Goal: Information Seeking & Learning: Learn about a topic

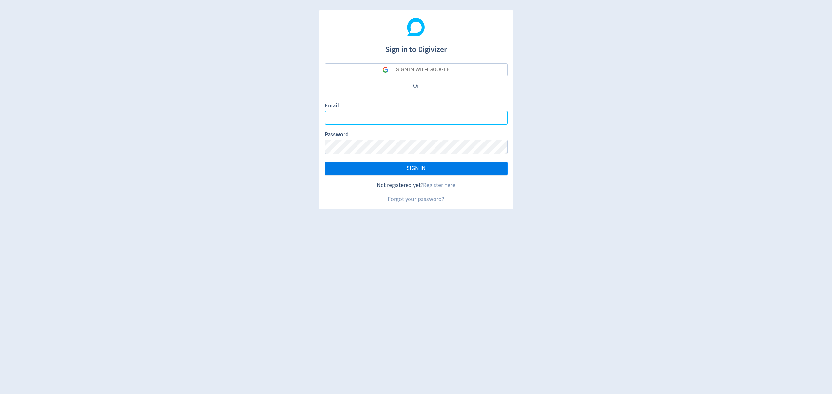
type input "[EMAIL_ADDRESS][PERSON_NAME][DOMAIN_NAME]"
click at [443, 171] on button "SIGN IN" at bounding box center [416, 169] width 183 height 14
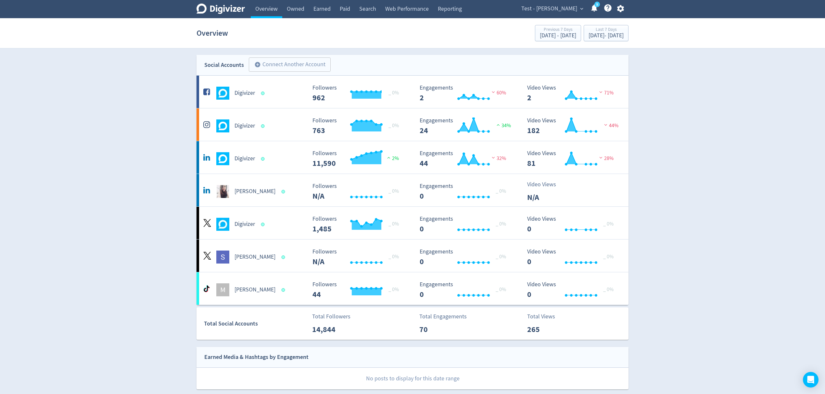
click at [559, 8] on span "Test - [PERSON_NAME]" at bounding box center [549, 9] width 56 height 10
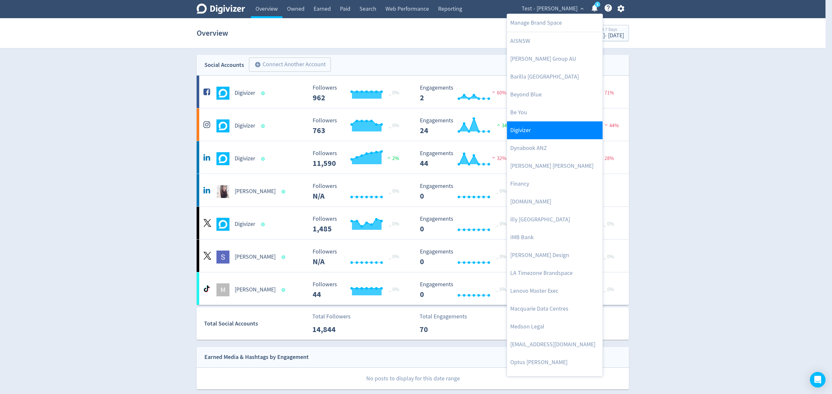
click at [523, 128] on link "Digivizer" at bounding box center [555, 131] width 96 height 18
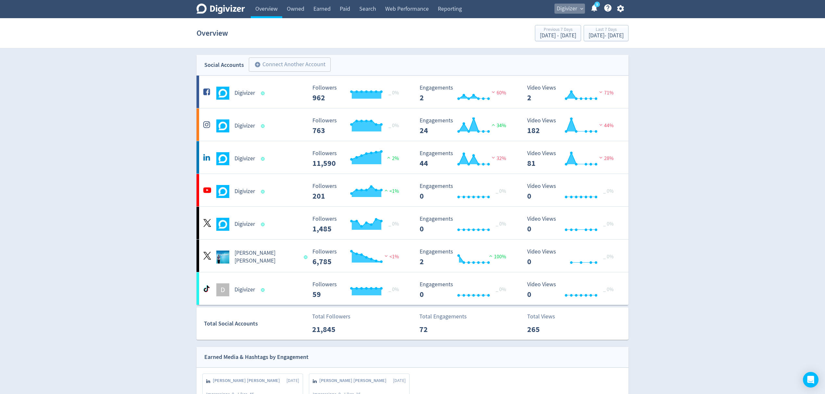
click at [565, 8] on span "Digivizer" at bounding box center [567, 9] width 20 height 10
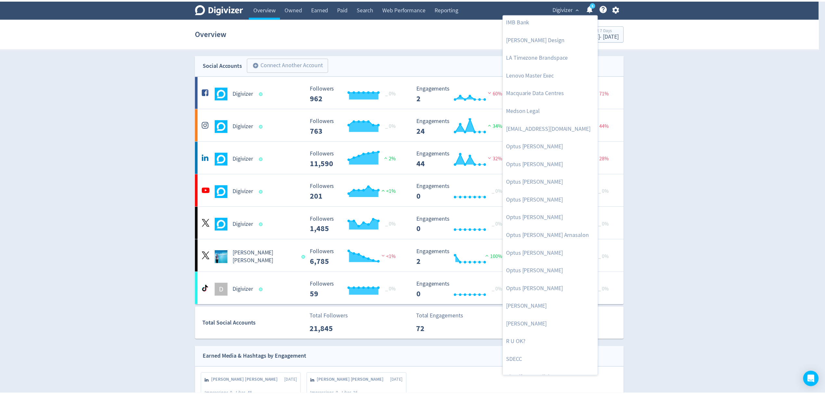
scroll to position [317, 0]
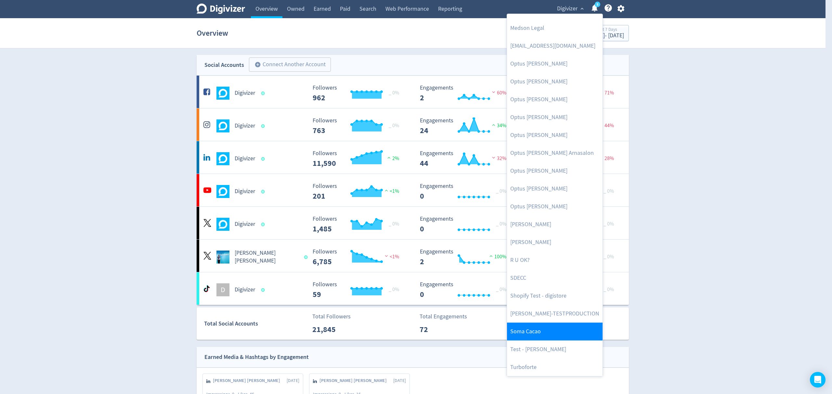
click at [535, 332] on link "Soma Cacao" at bounding box center [555, 332] width 96 height 18
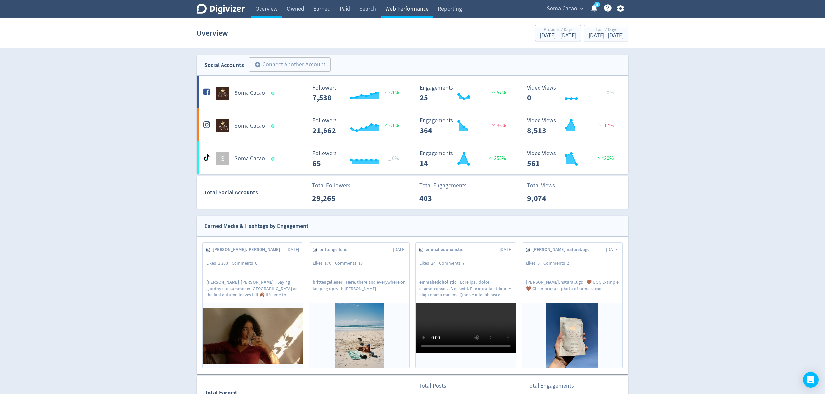
click at [389, 7] on link "Web Performance" at bounding box center [407, 9] width 53 height 18
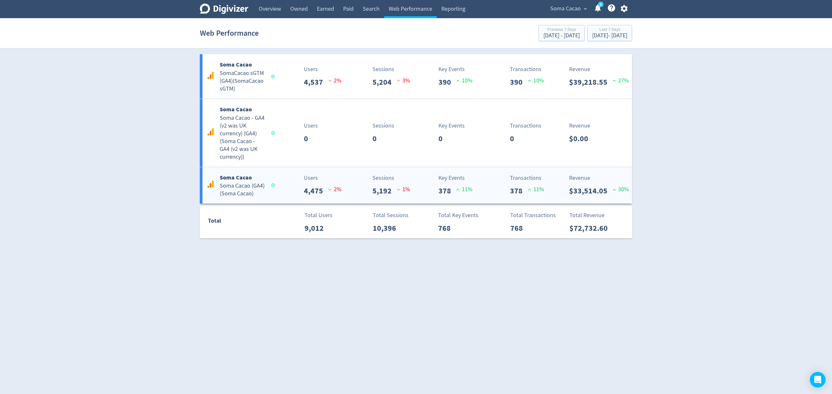
click at [285, 186] on div "Users 4,475 2 %" at bounding box center [309, 185] width 71 height 23
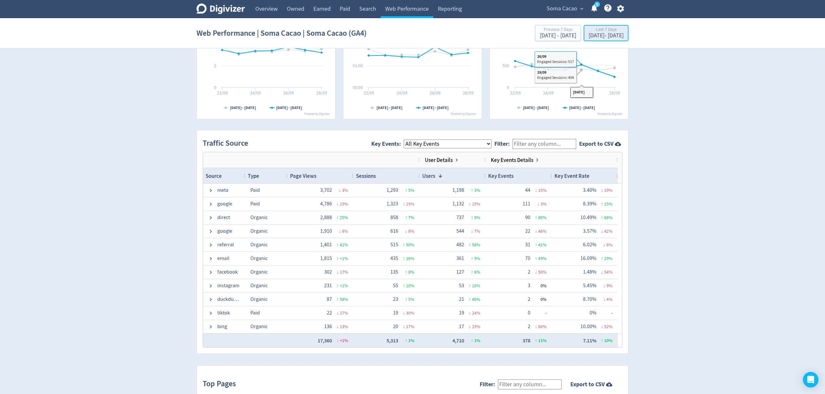
click at [589, 33] on div "[DATE] - [DATE]" at bounding box center [606, 36] width 35 height 6
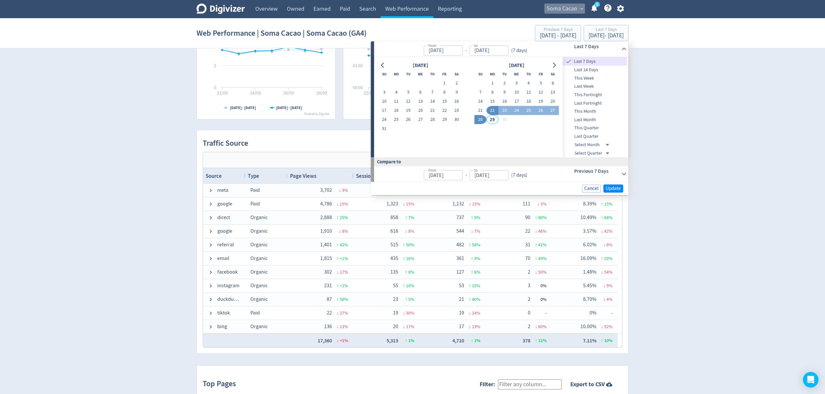
click at [560, 10] on span "Soma Cacao" at bounding box center [562, 9] width 31 height 10
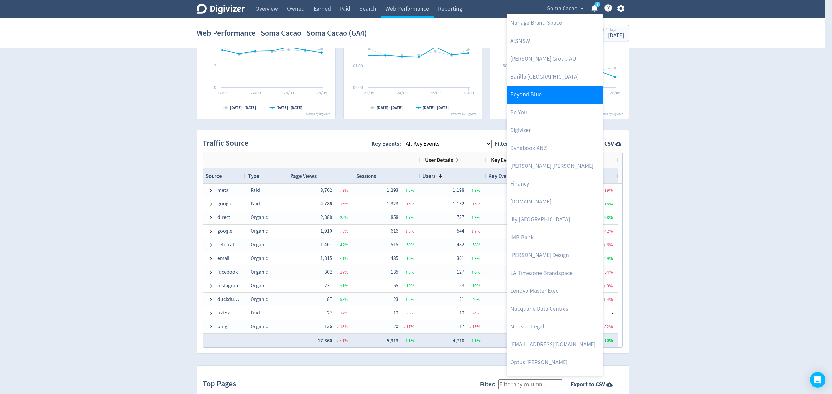
click at [524, 96] on link "Beyond Blue" at bounding box center [555, 95] width 96 height 18
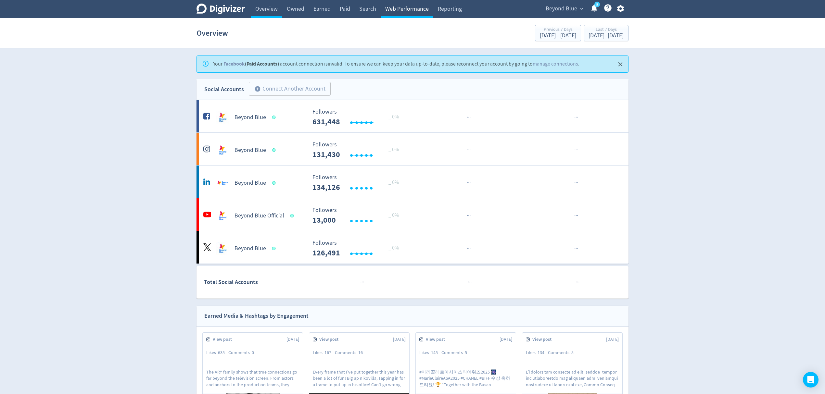
click at [394, 10] on link "Web Performance" at bounding box center [407, 9] width 53 height 18
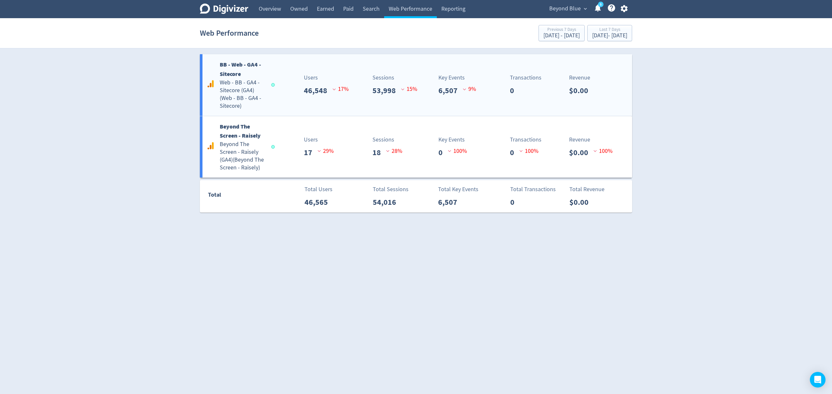
click at [286, 101] on div "BB - Web - GA4 - Sitecore Web - BB - GA4 - Sitecore (GA4) ( Web - BB - GA4 - Si…" at bounding box center [416, 85] width 432 height 62
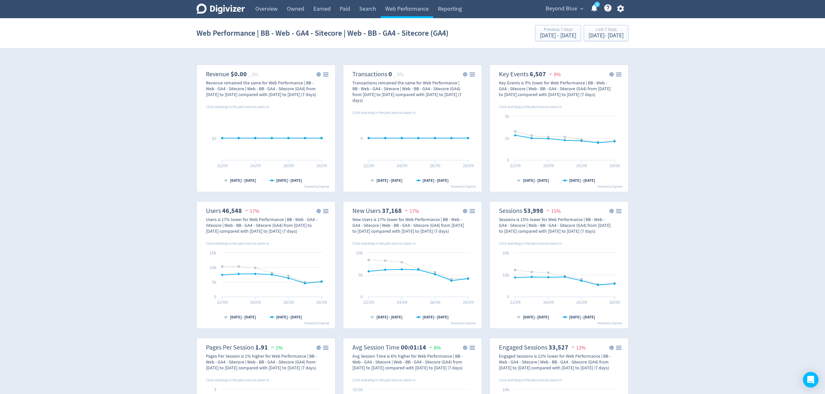
click at [572, 4] on span "Beyond Blue" at bounding box center [562, 9] width 32 height 10
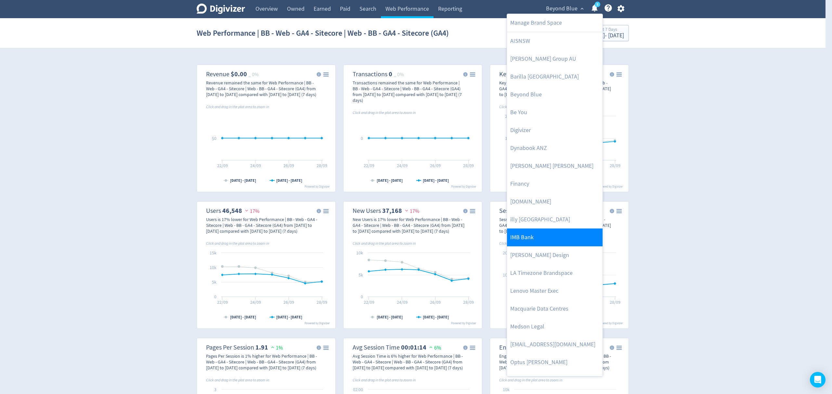
click at [545, 231] on link "IMB Bank" at bounding box center [555, 238] width 96 height 18
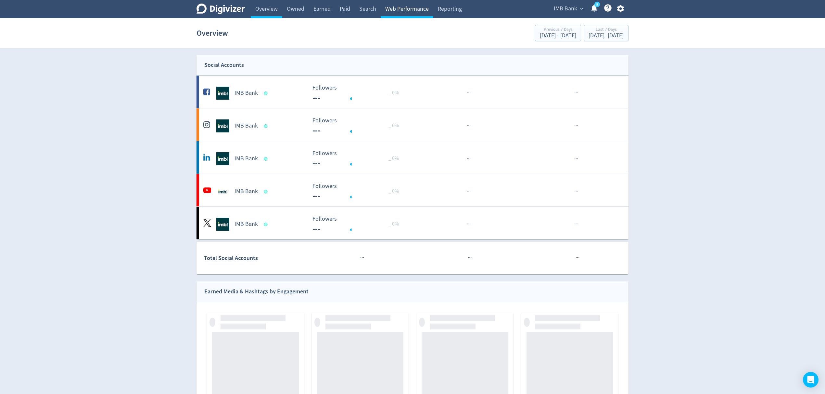
click at [406, 6] on link "Web Performance" at bounding box center [407, 9] width 53 height 18
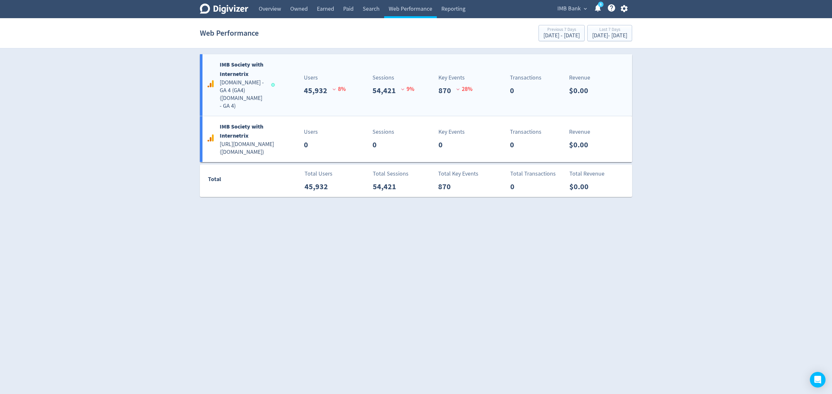
click at [289, 103] on div "IMB Society with Internetrix [DOMAIN_NAME] - GA 4 (GA4) ( [DOMAIN_NAME] - GA 4 …" at bounding box center [416, 85] width 432 height 62
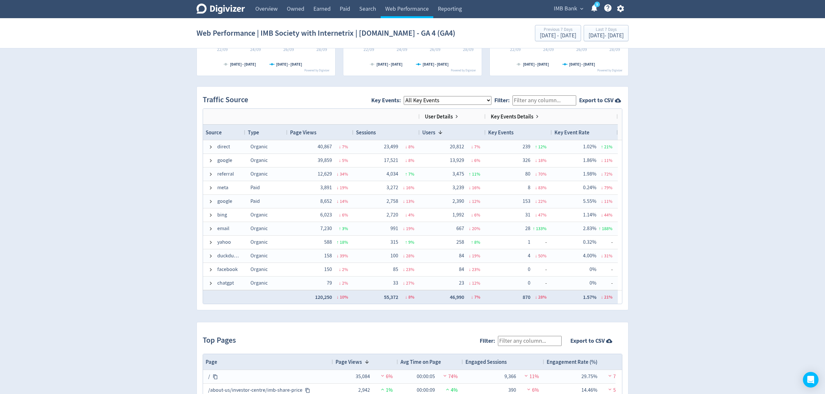
drag, startPoint x: 263, startPoint y: 7, endPoint x: 322, endPoint y: 38, distance: 66.4
click at [263, 7] on link "Overview" at bounding box center [267, 9] width 32 height 18
